Goal: Information Seeking & Learning: Learn about a topic

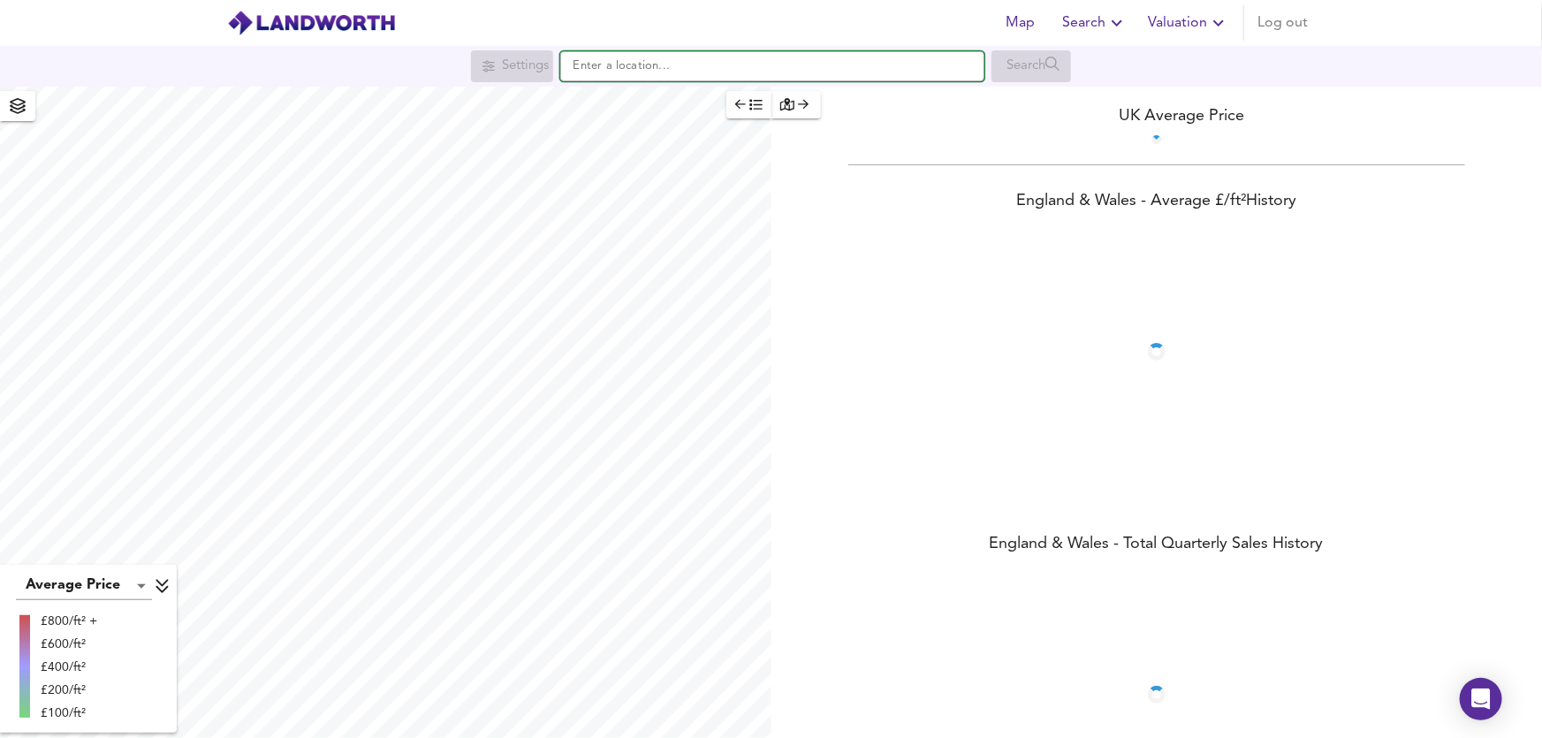
click at [614, 71] on input "text" at bounding box center [772, 66] width 424 height 30
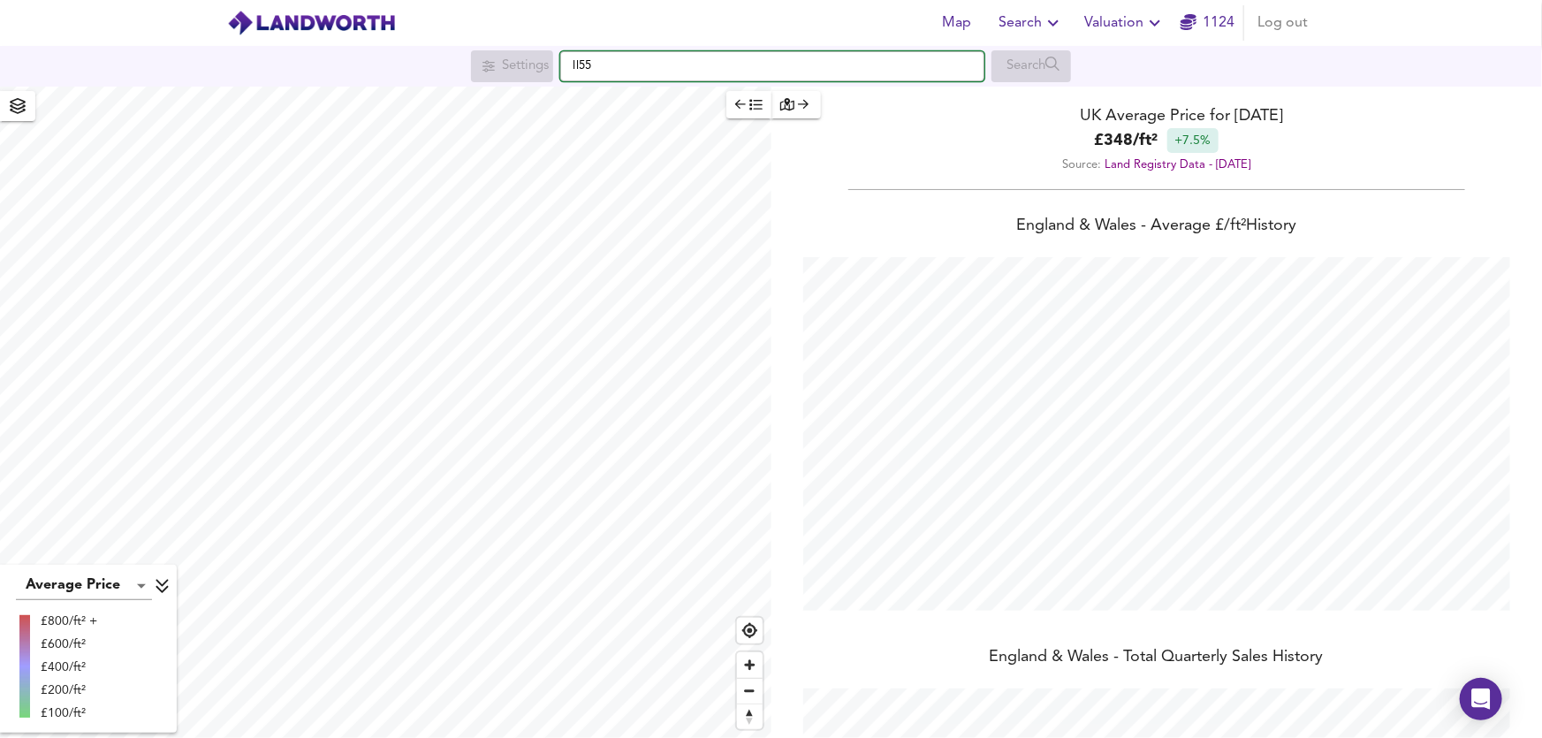
scroll to position [738, 1542]
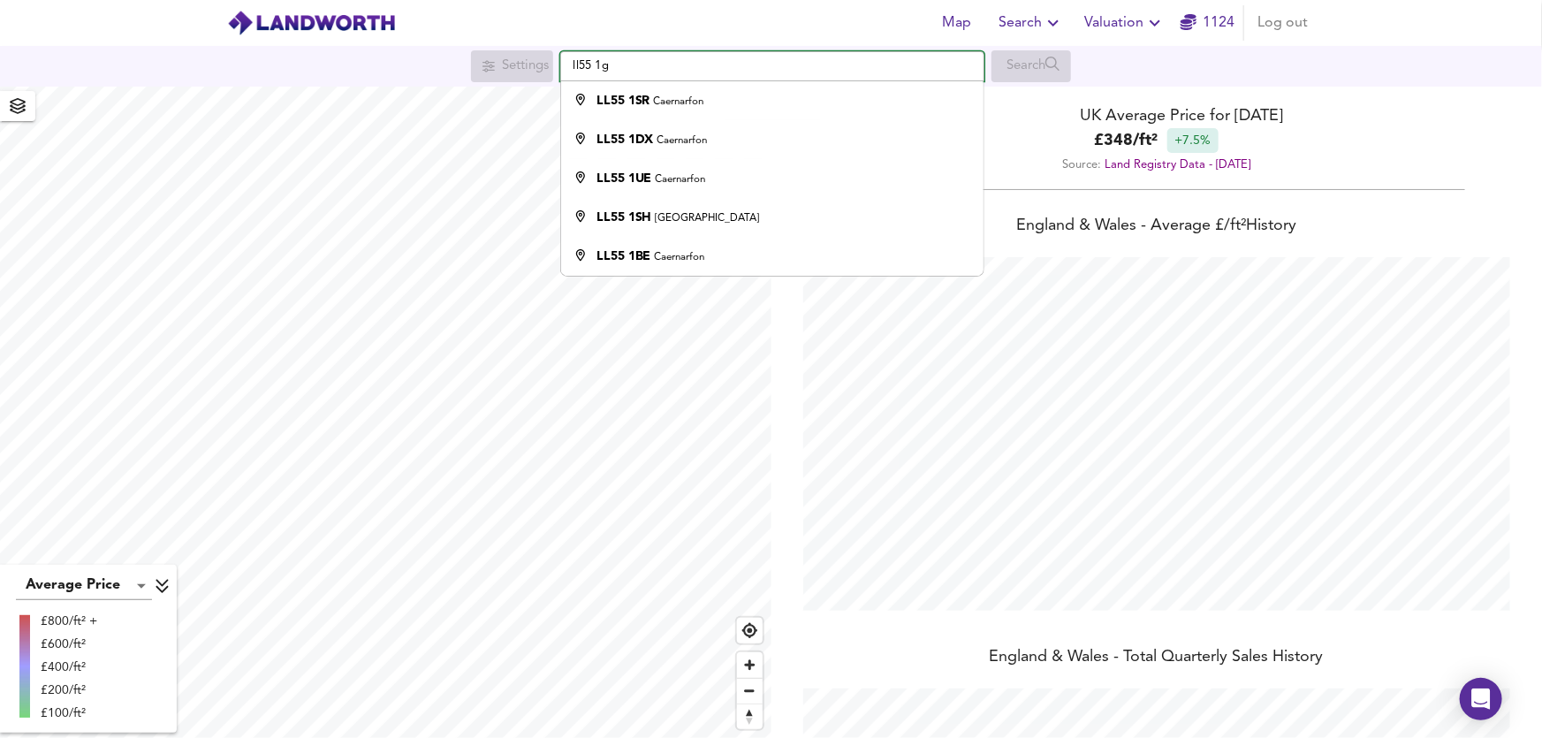
type input "ll55 1ga"
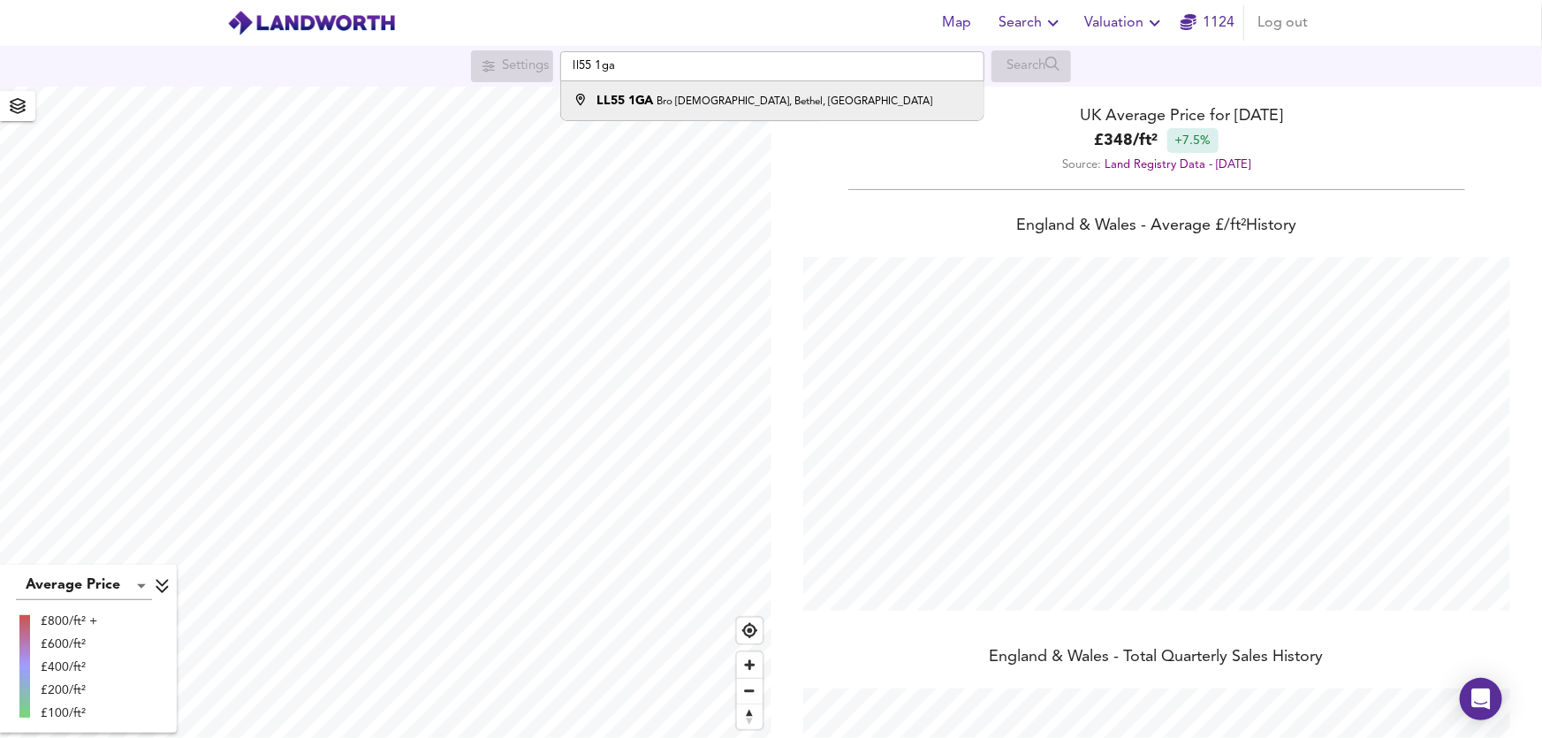
click at [619, 105] on strong "LL55 1GA" at bounding box center [625, 101] width 57 height 12
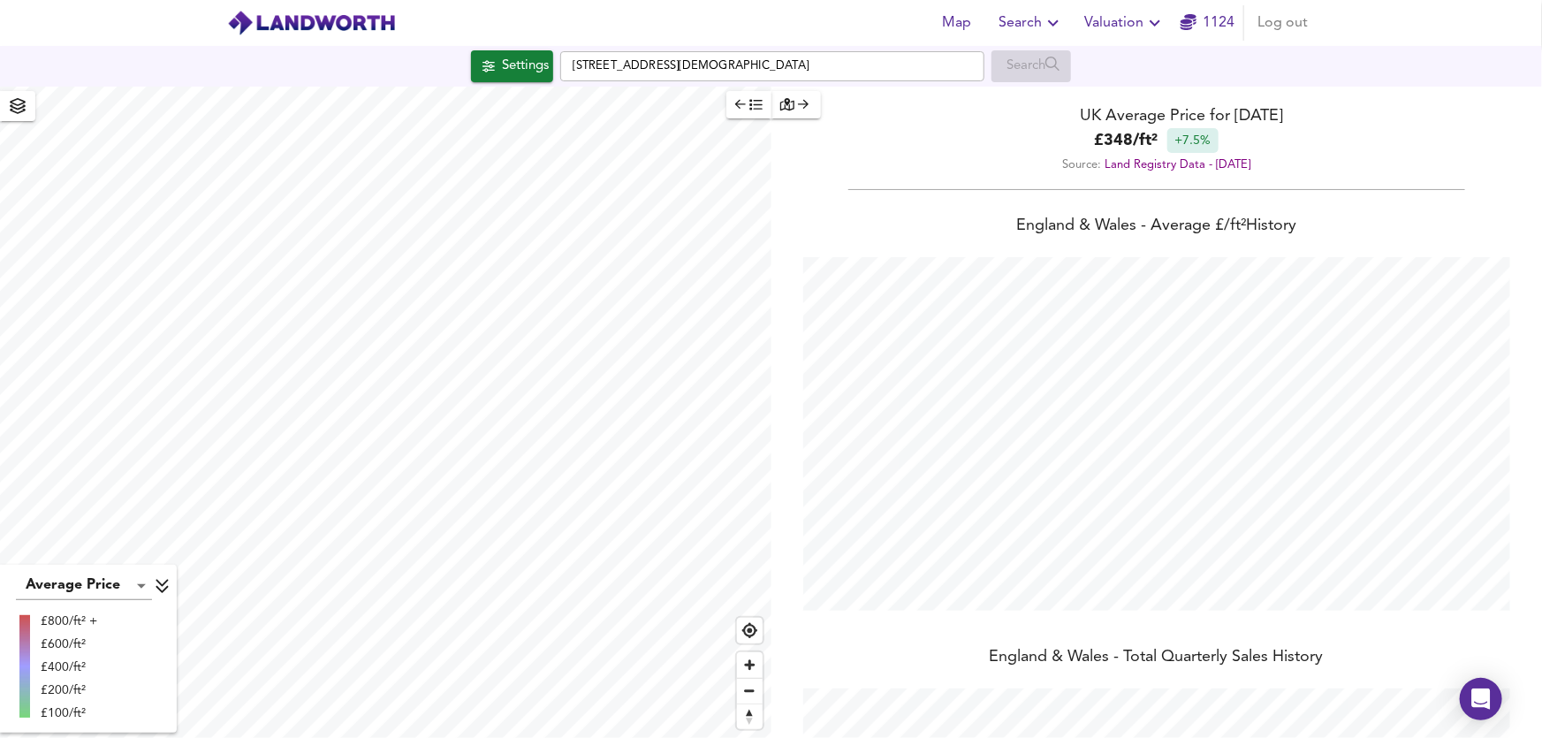
checkbox input "false"
checkbox input "true"
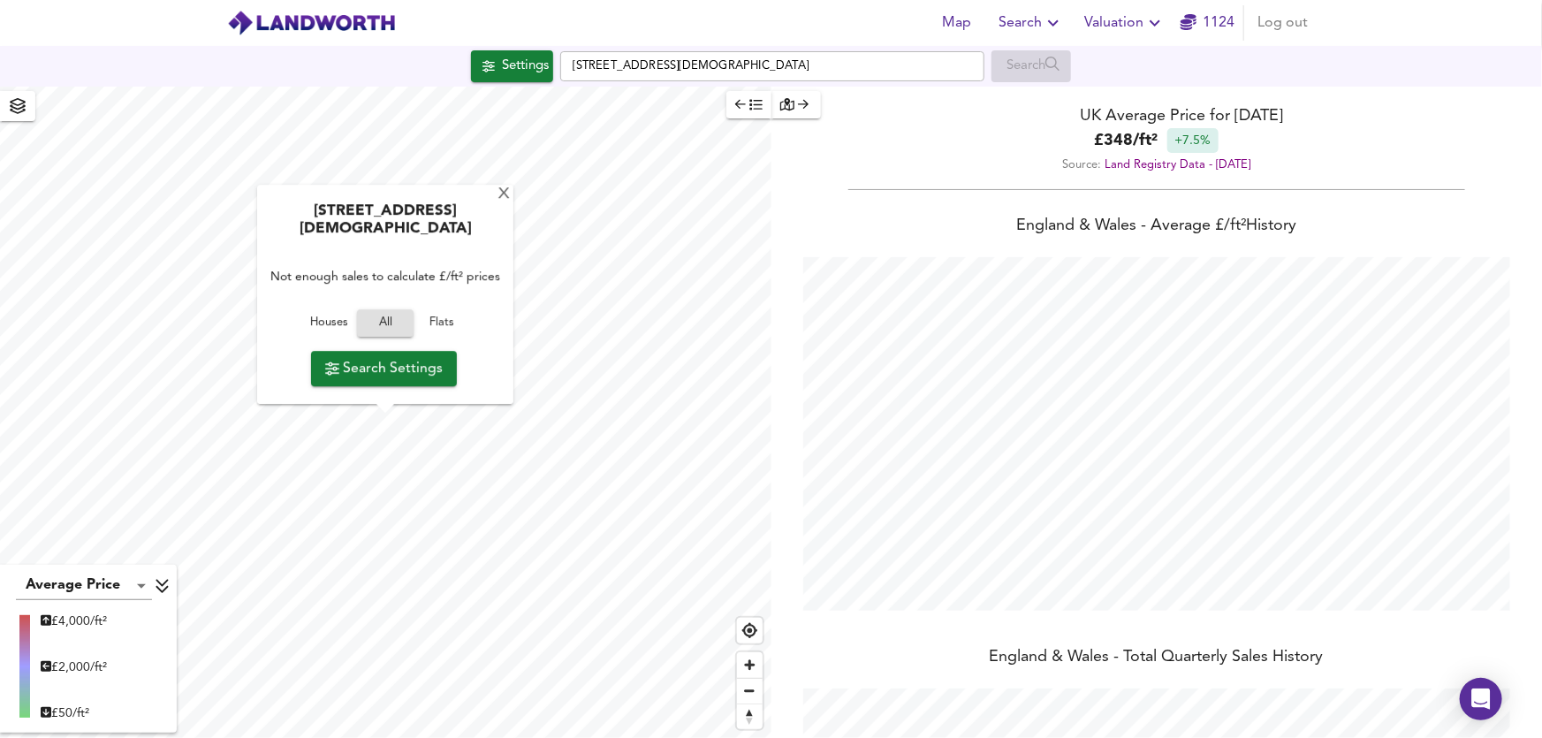
click at [395, 330] on span "All" at bounding box center [385, 324] width 39 height 20
type input "1064"
click at [355, 327] on button "Houses" at bounding box center [329, 323] width 57 height 27
click at [379, 327] on span "All" at bounding box center [385, 324] width 48 height 20
